Goal: Task Accomplishment & Management: Manage account settings

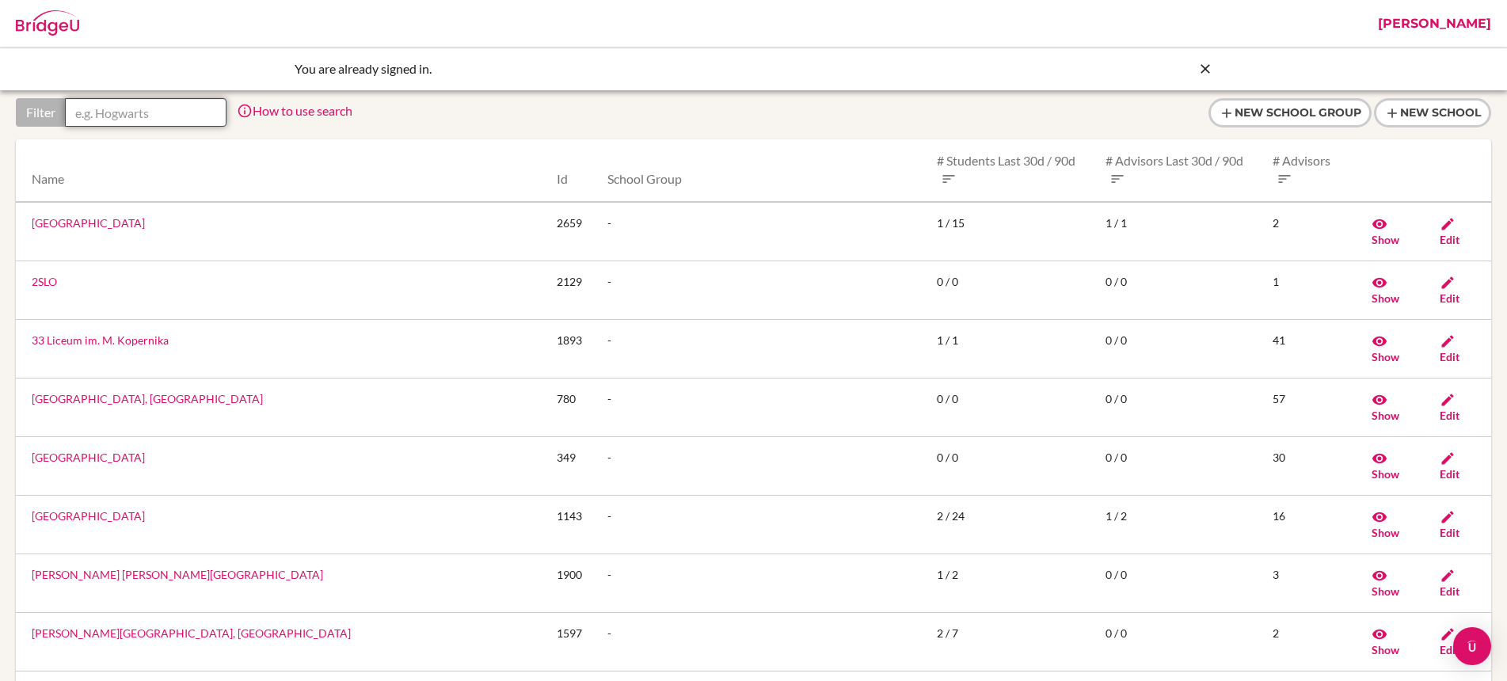
click at [113, 115] on input "text" at bounding box center [146, 112] width 162 height 29
paste input "International School of Aruba"
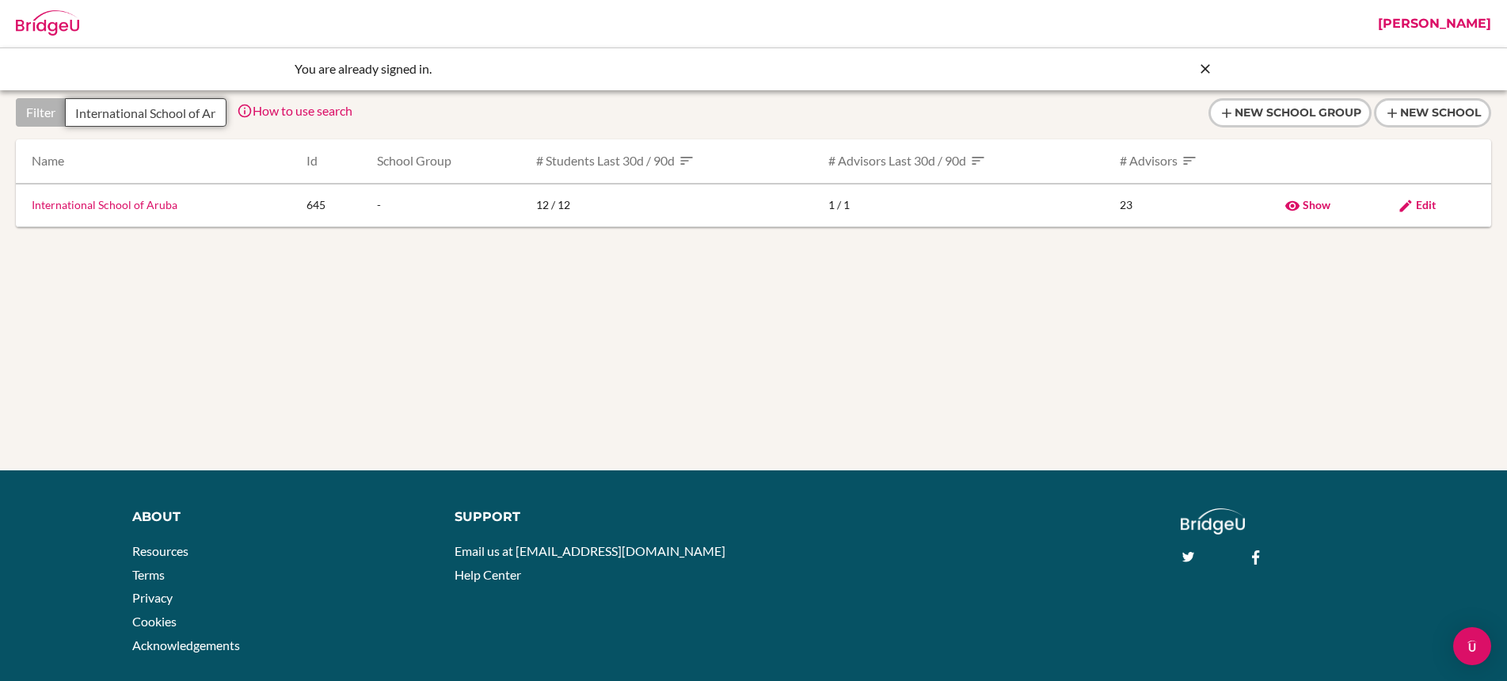
scroll to position [0, 28]
type input "International School of Aruba"
click at [1426, 204] on span "Edit" at bounding box center [1426, 204] width 20 height 13
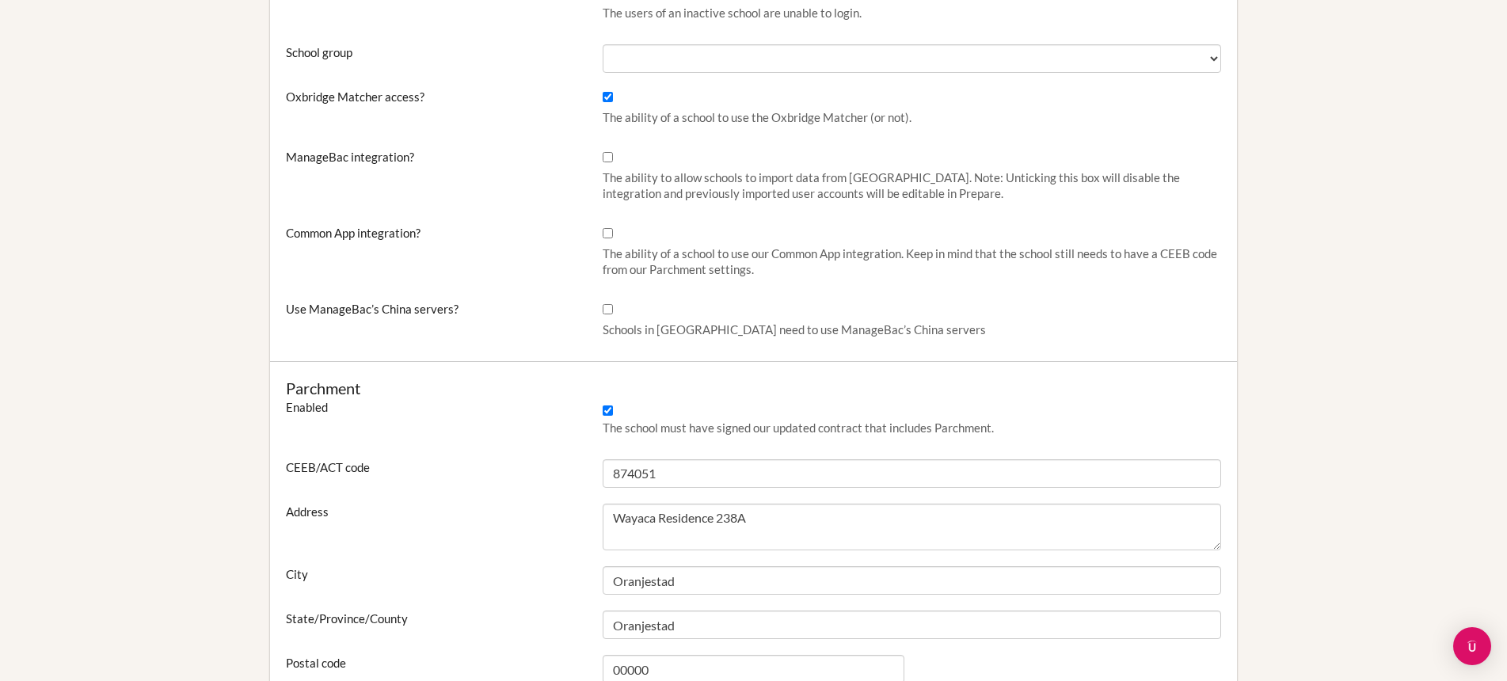
scroll to position [578, 0]
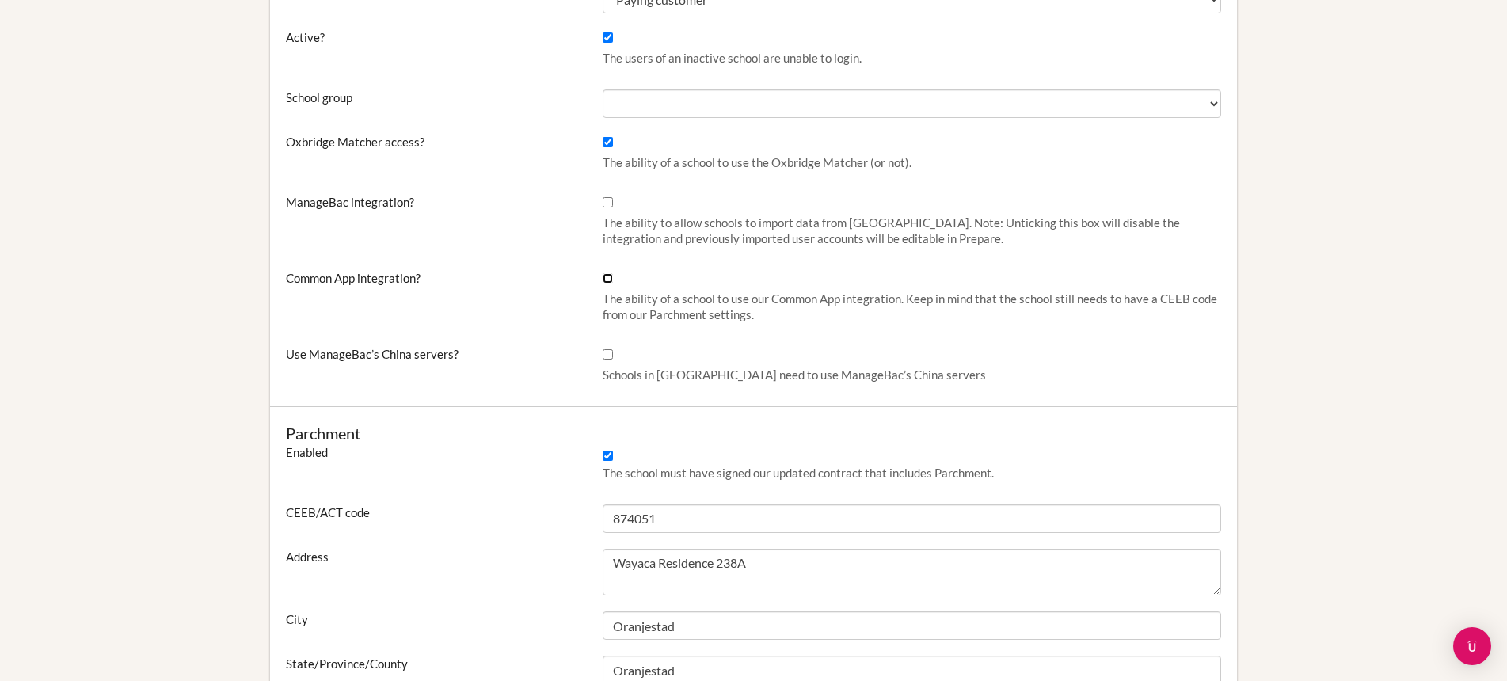
click at [608, 275] on input "Common App integration?" at bounding box center [608, 278] width 10 height 10
checkbox input "true"
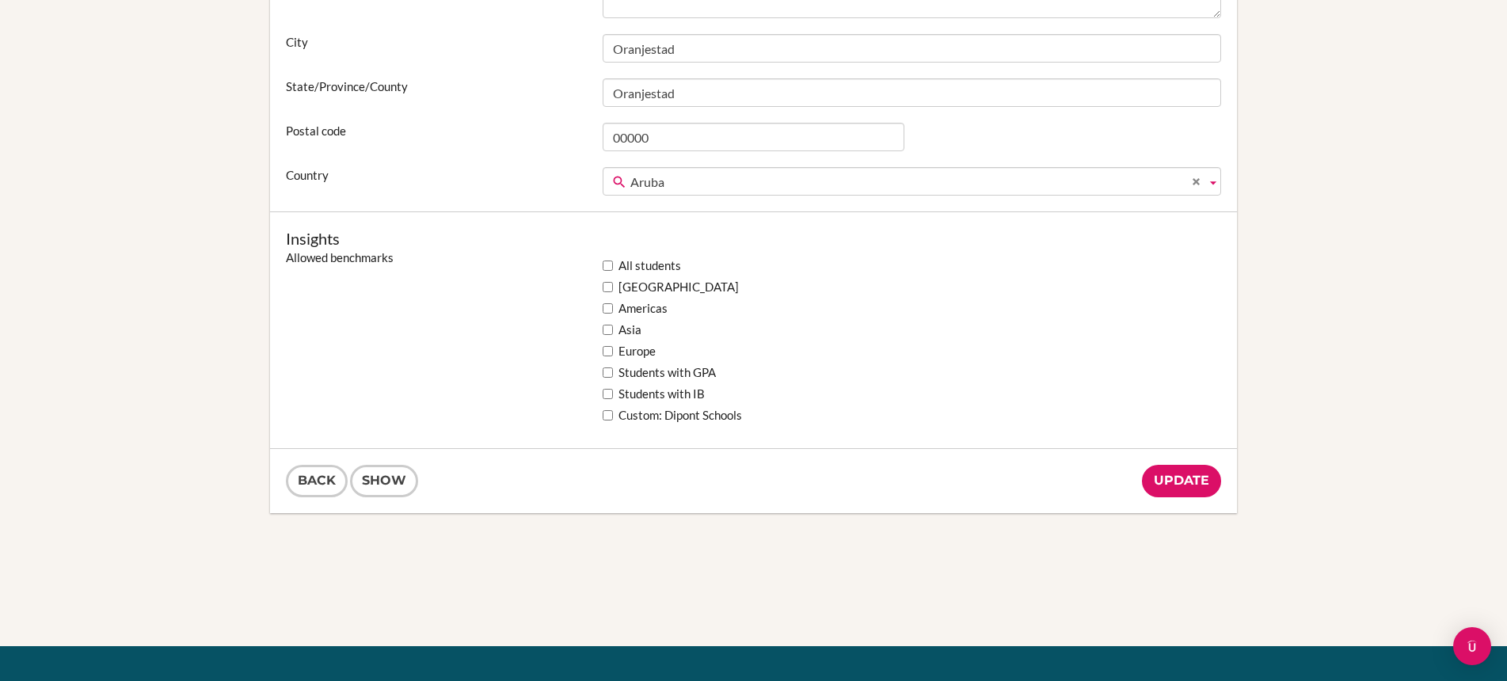
scroll to position [1194, 0]
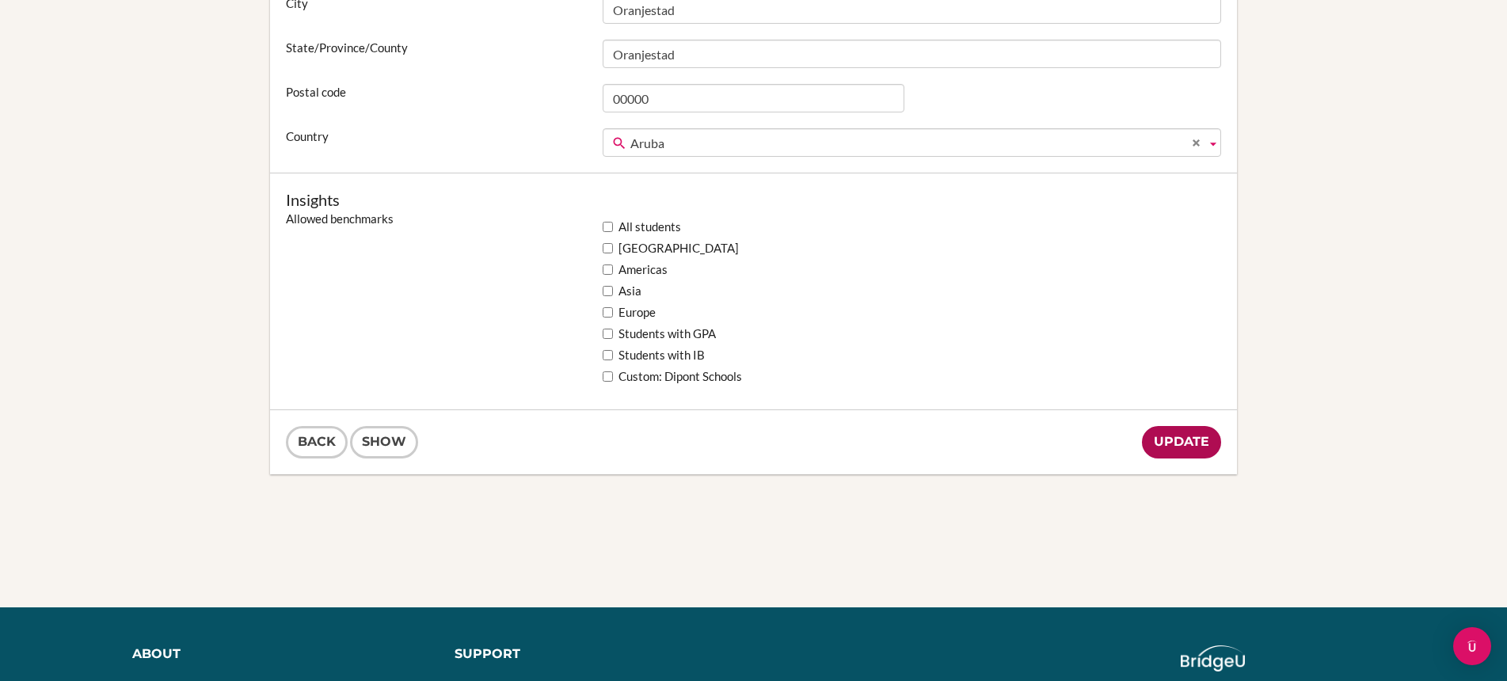
click at [1178, 439] on input "Update" at bounding box center [1181, 442] width 79 height 32
